Goal: Task Accomplishment & Management: Use online tool/utility

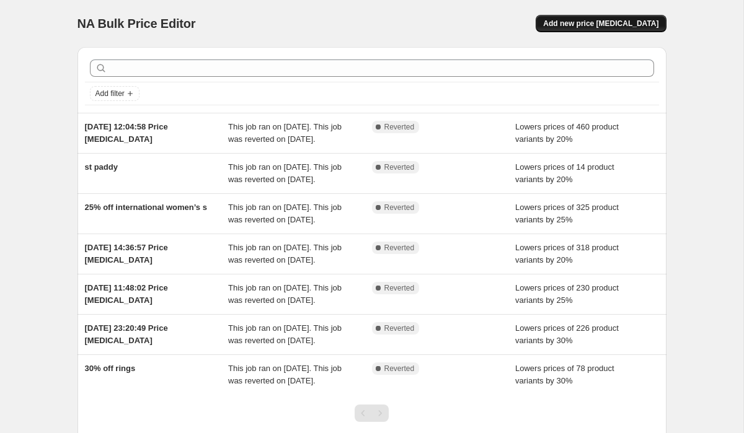
click at [603, 18] on button "Add new price change job" at bounding box center [601, 23] width 130 height 17
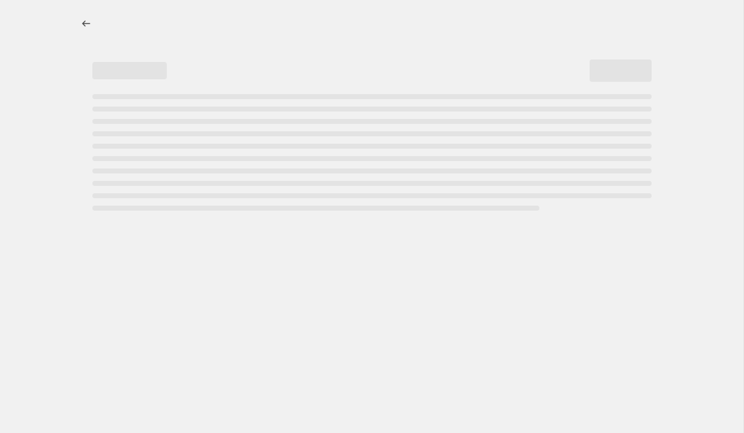
select select "percentage"
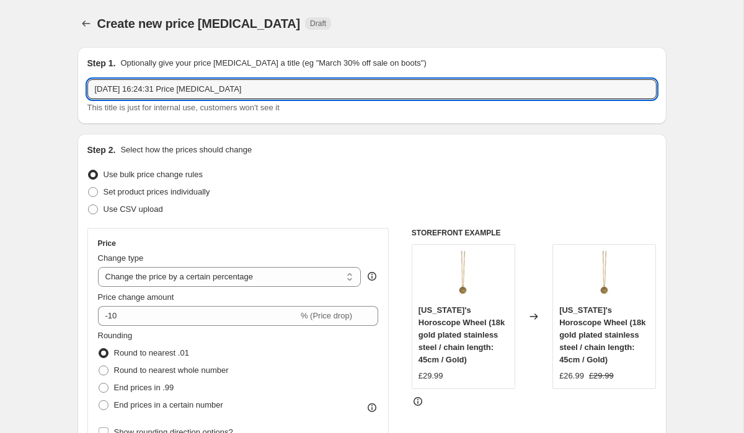
drag, startPoint x: 269, startPoint y: 92, endPoint x: 58, endPoint y: 84, distance: 211.6
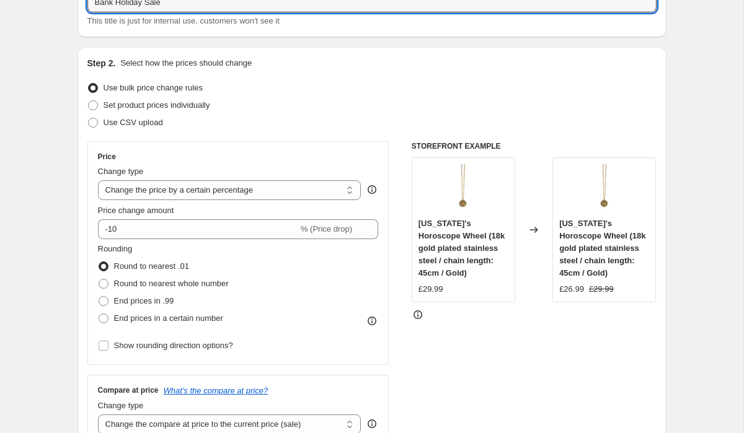
scroll to position [87, 0]
type input "Bank Holiday Sale"
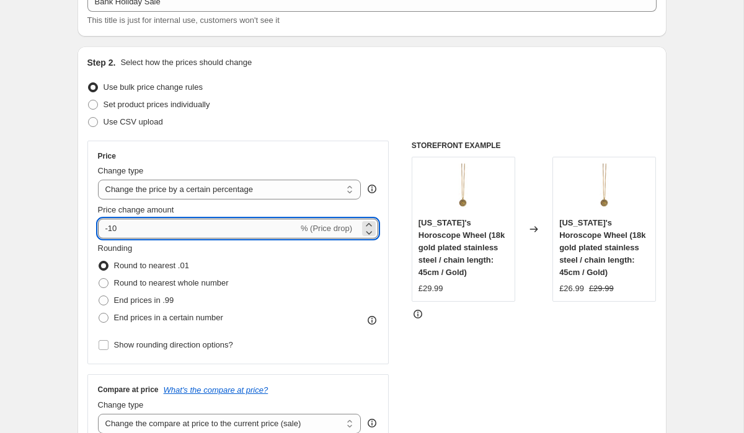
click at [135, 230] on input "-10" at bounding box center [198, 229] width 200 height 20
type input "-1"
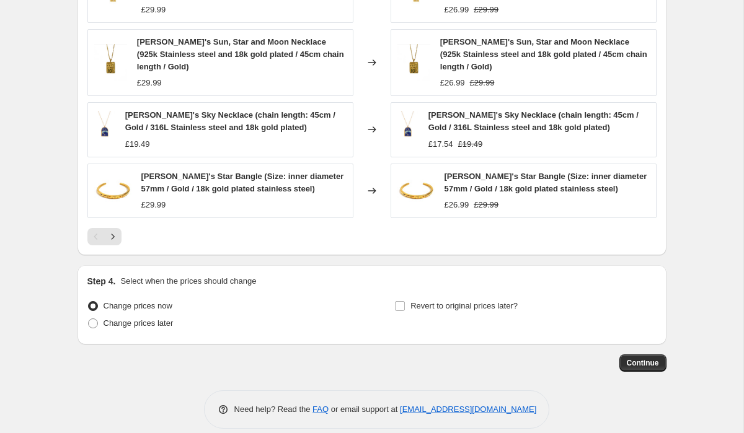
scroll to position [838, 0]
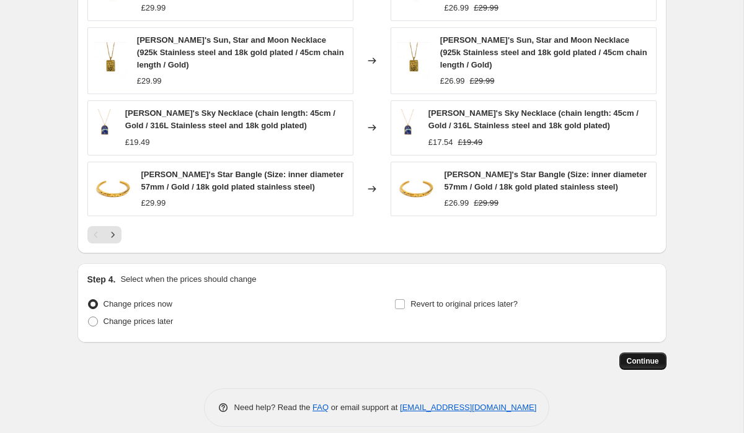
type input "-68"
click at [646, 357] on span "Continue" at bounding box center [643, 362] width 32 height 10
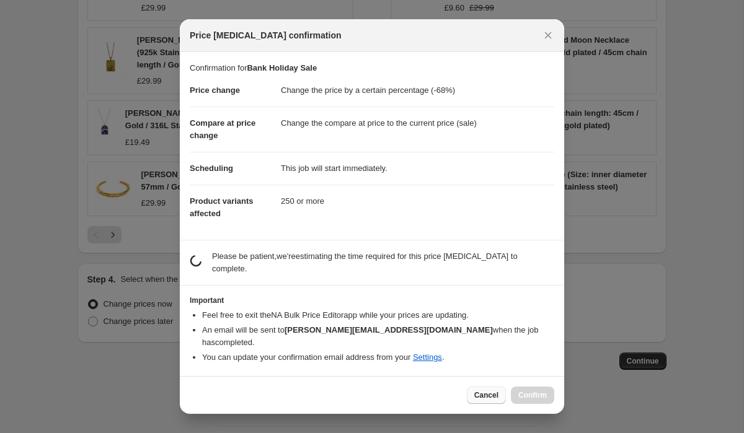
click at [485, 391] on span "Cancel" at bounding box center [486, 396] width 24 height 10
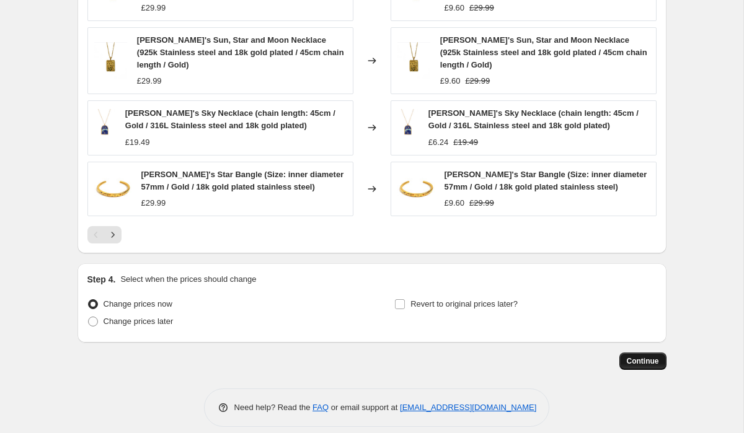
click at [655, 357] on span "Continue" at bounding box center [643, 362] width 32 height 10
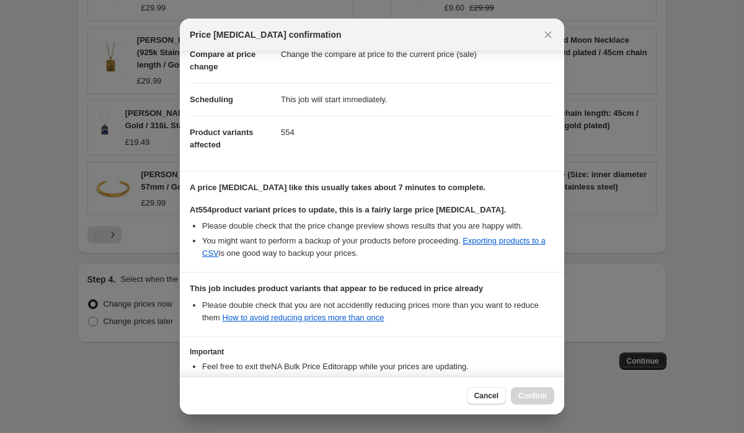
scroll to position [157, 0]
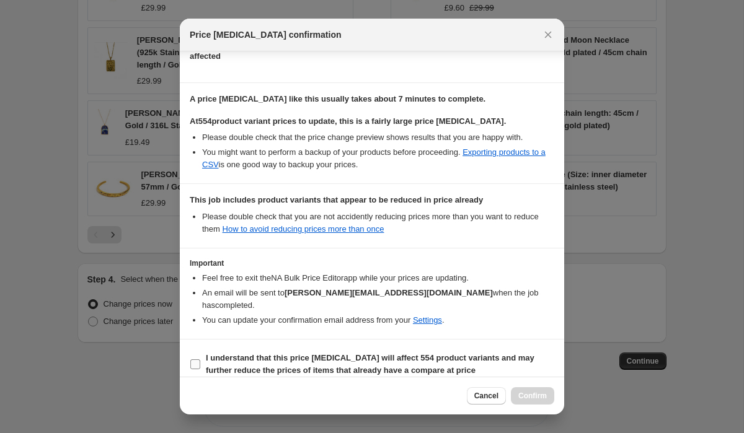
click at [200, 360] on input "I understand that this price change job will affect 554 product variants and ma…" at bounding box center [195, 365] width 10 height 10
checkbox input "true"
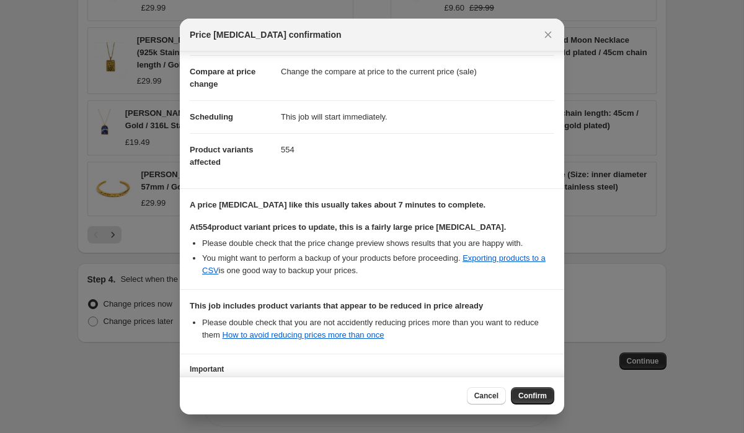
scroll to position [0, 0]
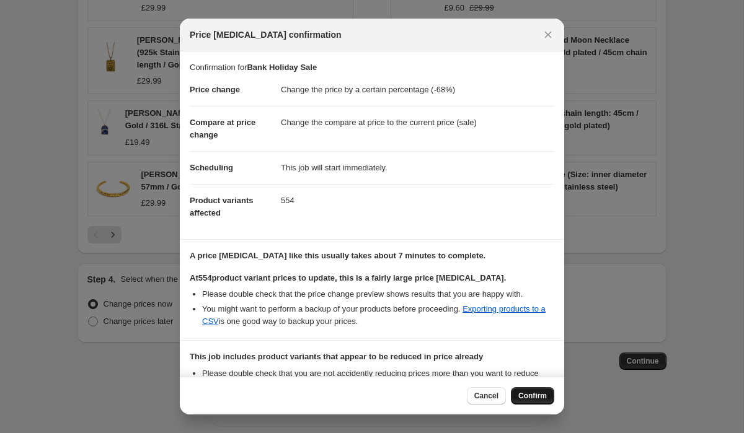
click at [530, 396] on span "Confirm" at bounding box center [532, 396] width 29 height 10
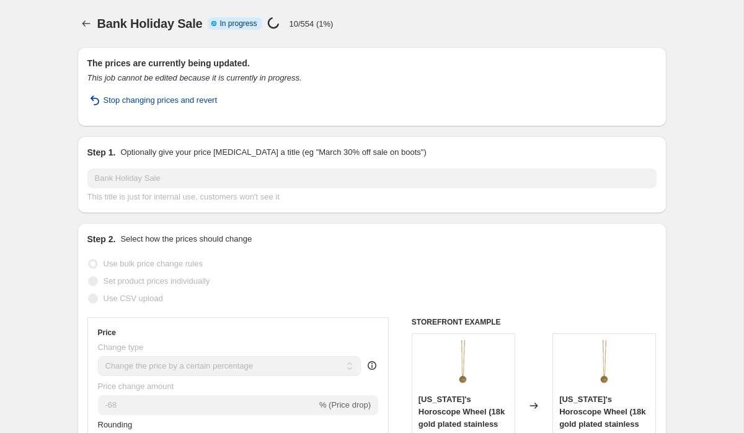
click at [115, 100] on span "Stop changing prices and revert" at bounding box center [161, 100] width 114 height 12
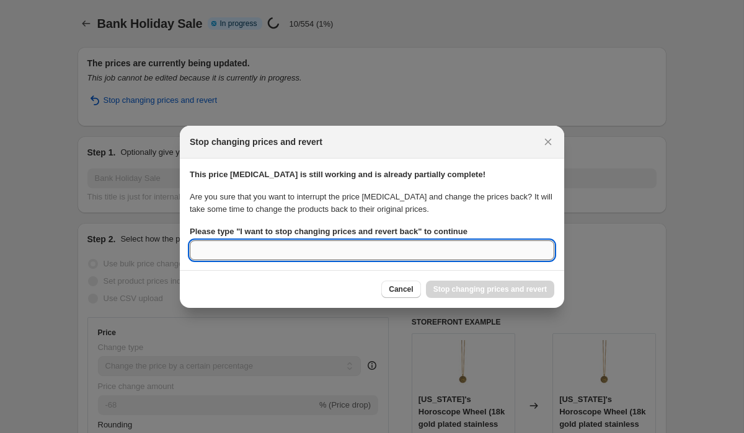
click at [346, 250] on input "Please type " I want to stop changing prices and revert back " to continue" at bounding box center [372, 251] width 365 height 20
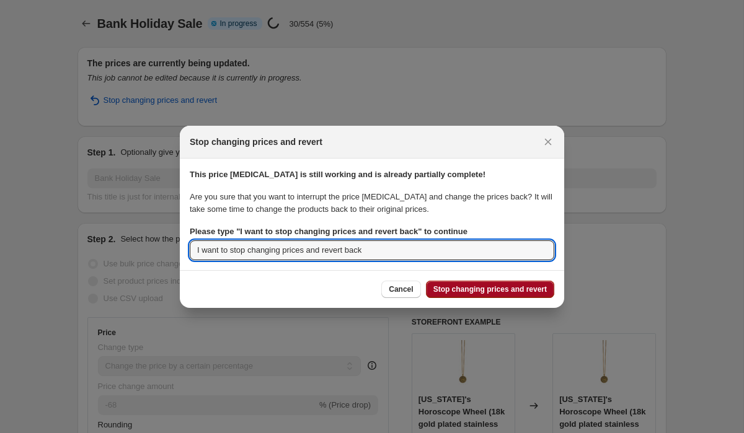
type input "I want to stop changing prices and revert back"
click at [523, 290] on span "Stop changing prices and revert" at bounding box center [489, 290] width 113 height 10
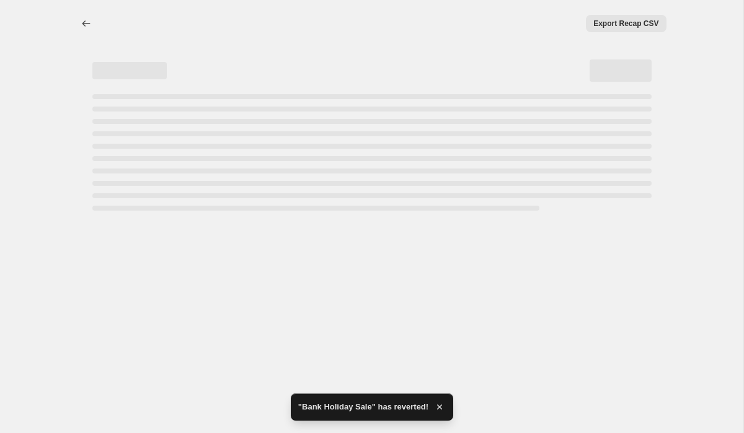
select select "percentage"
